Goal: Information Seeking & Learning: Learn about a topic

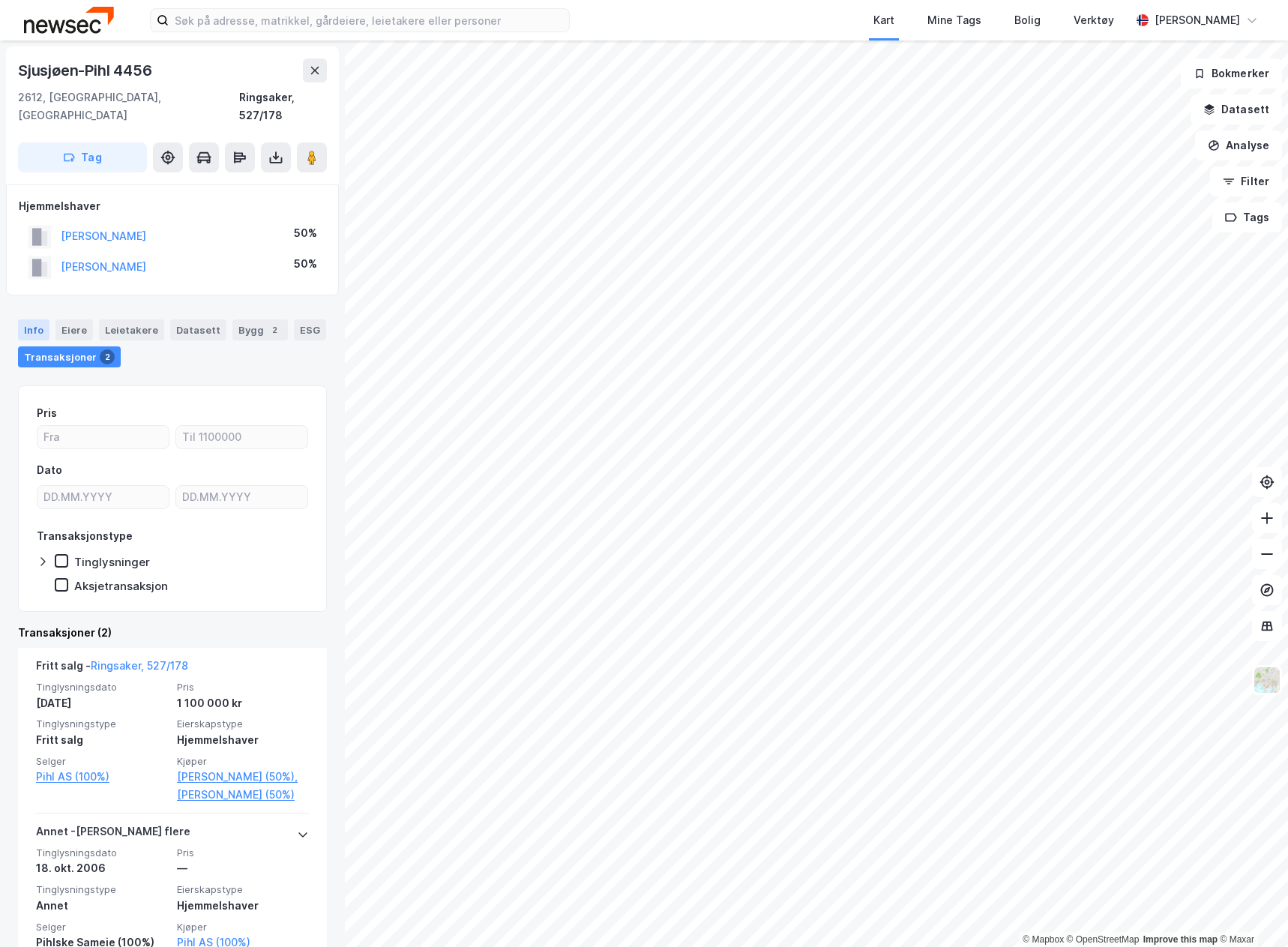
click at [35, 319] on div "Info" at bounding box center [33, 329] width 31 height 21
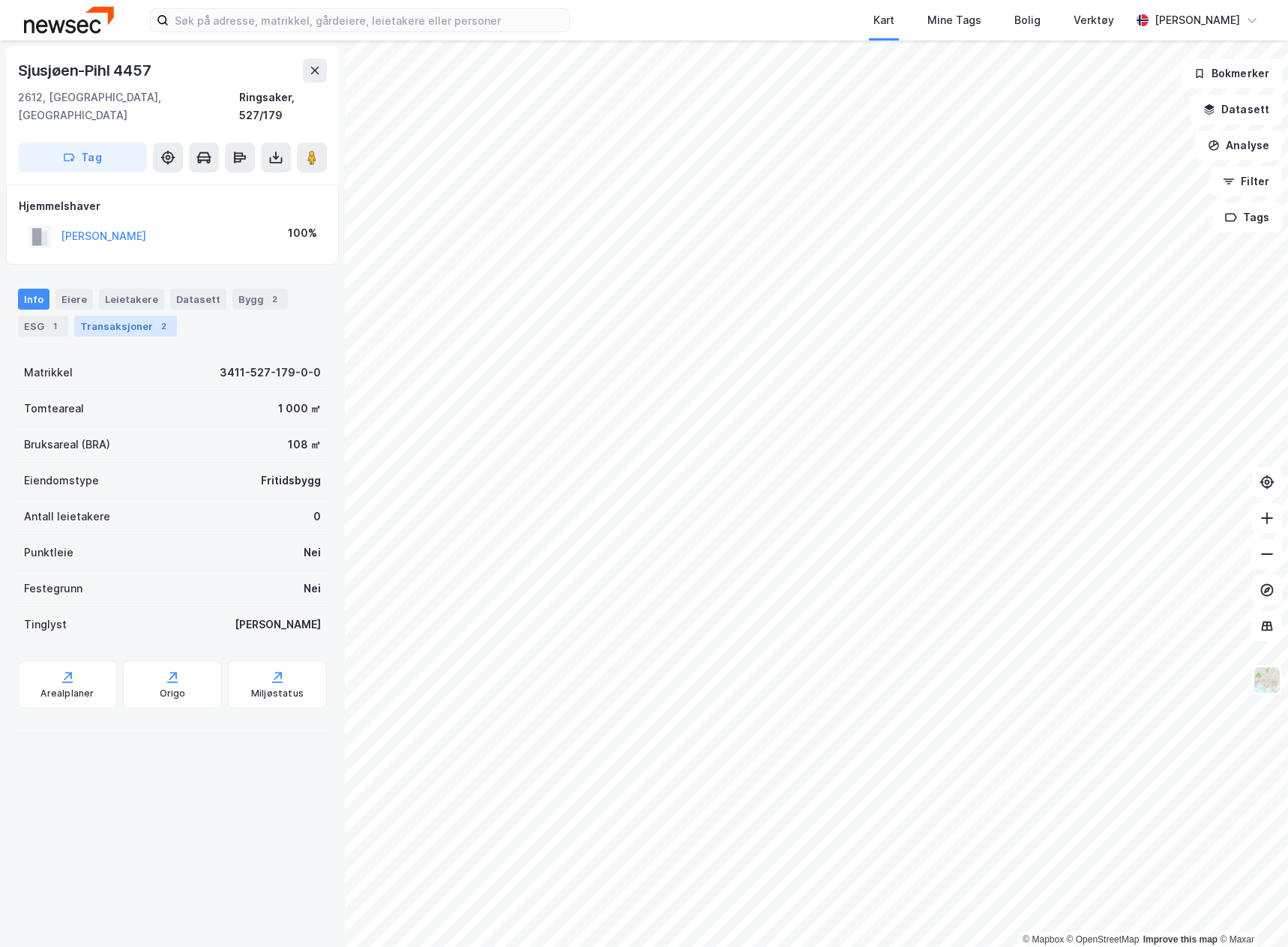
click at [122, 316] on div "Transaksjoner 2" at bounding box center [126, 326] width 103 height 21
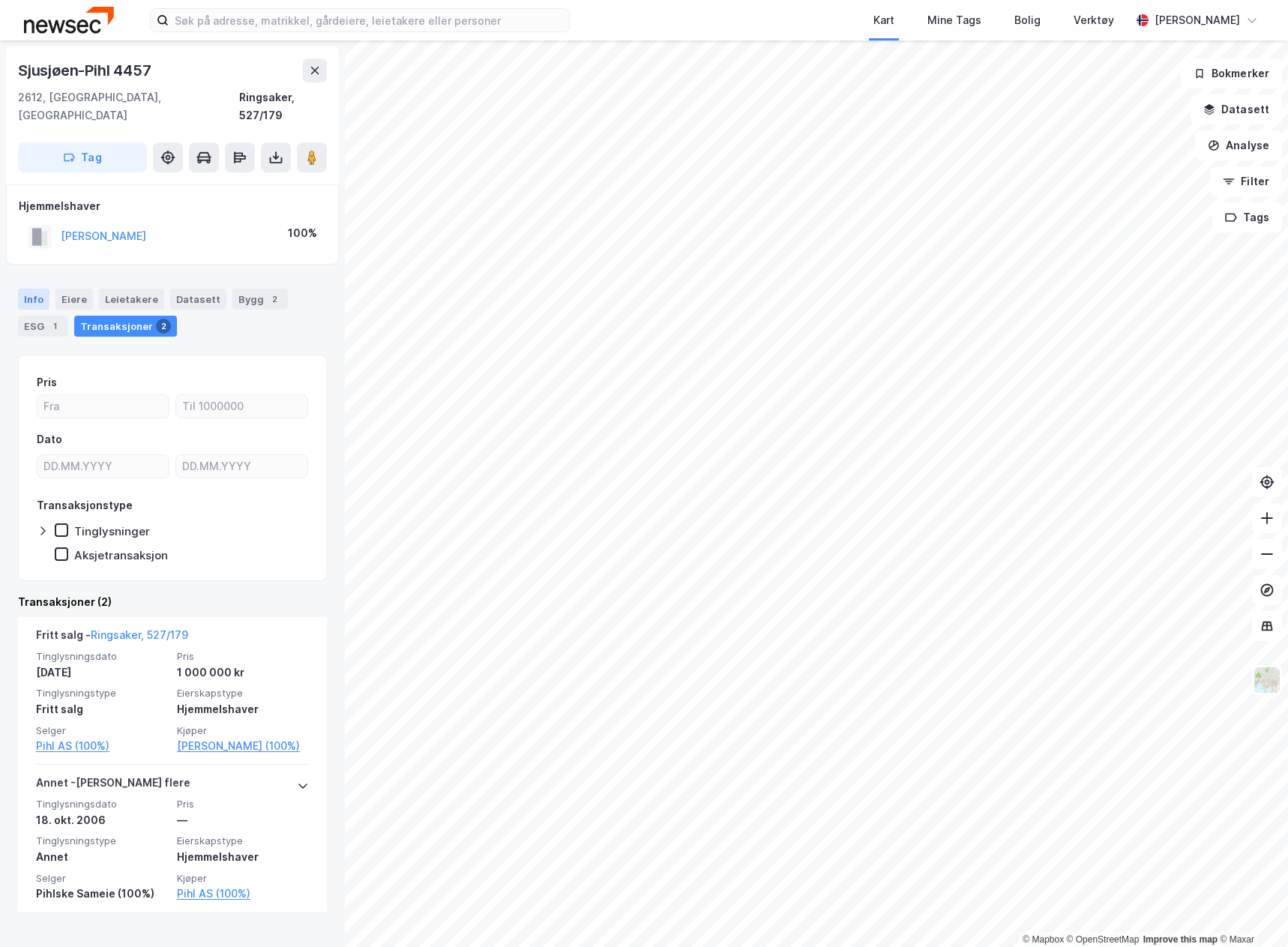
click at [28, 289] on div "Info" at bounding box center [33, 298] width 31 height 21
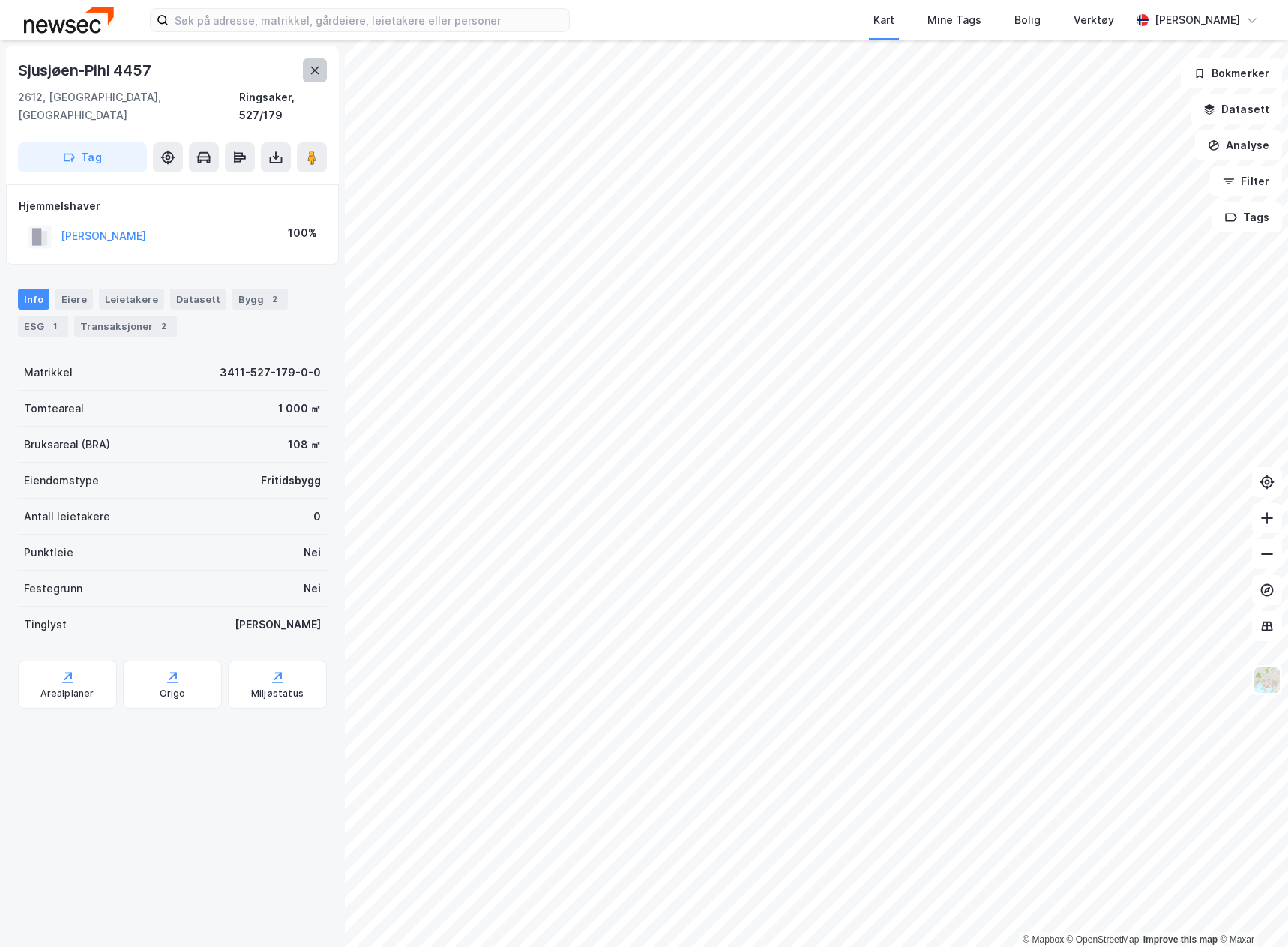
click at [313, 61] on button at bounding box center [315, 71] width 24 height 24
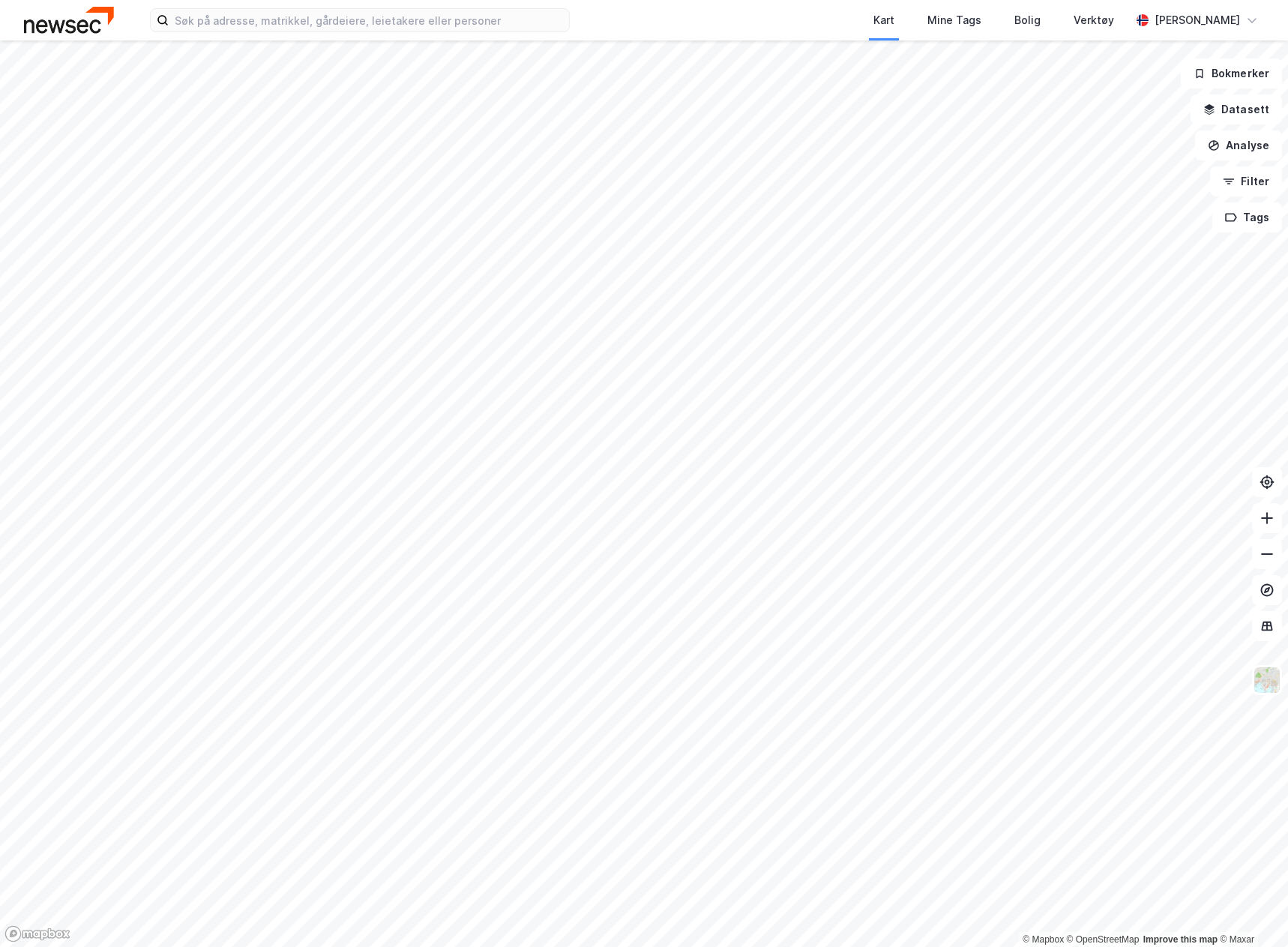
click at [83, 32] on img at bounding box center [69, 20] width 90 height 26
